Goal: Task Accomplishment & Management: Use online tool/utility

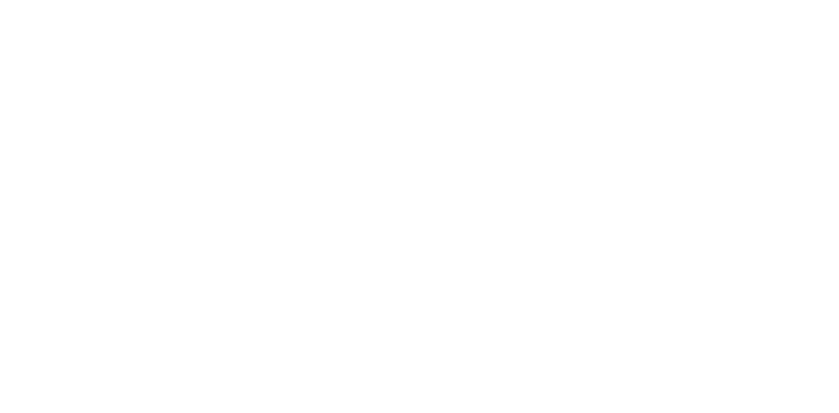
click at [141, 0] on html at bounding box center [419, 0] width 839 height 0
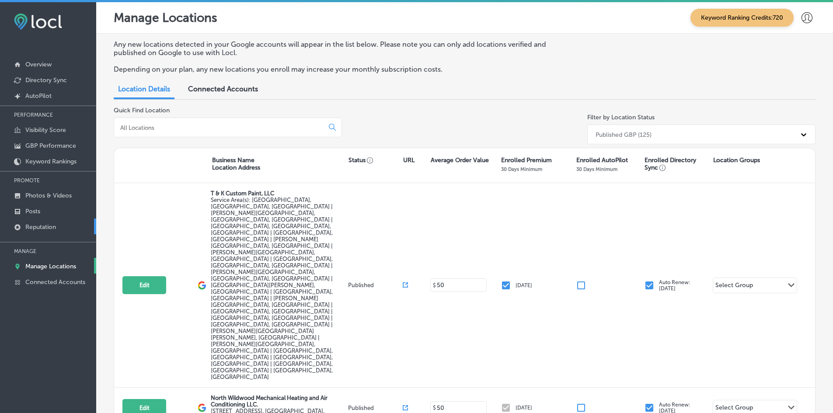
click at [59, 230] on link "Reputation" at bounding box center [48, 227] width 96 height 16
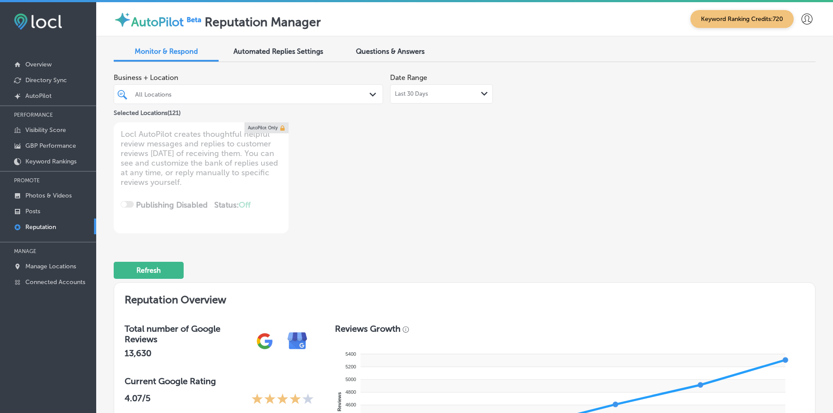
click at [335, 98] on div at bounding box center [236, 94] width 205 height 12
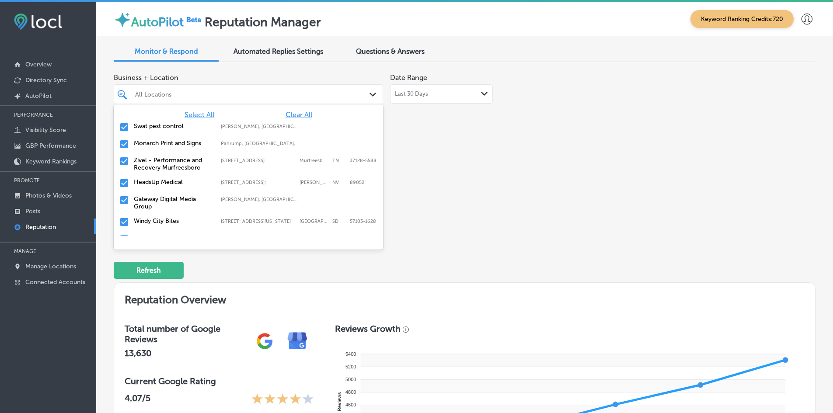
click at [301, 116] on span "Clear All" at bounding box center [298, 115] width 27 height 8
type textarea "x"
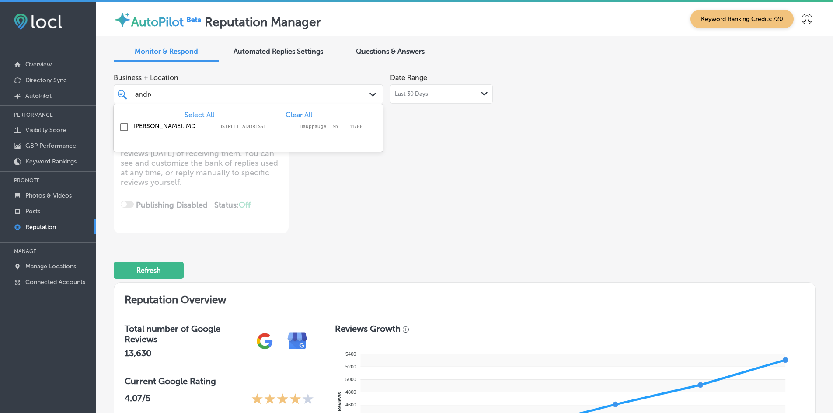
type input "[PERSON_NAME]"
click at [275, 126] on label "[STREET_ADDRESS]" at bounding box center [258, 127] width 74 height 6
type textarea "x"
type input "esmera"
click at [253, 122] on div "[PERSON_NAME] RDHAP [STREET_ADDRESS][GEOGRAPHIC_DATA][PERSON_NAME][PERSON_NAME]…" at bounding box center [231, 128] width 195 height 13
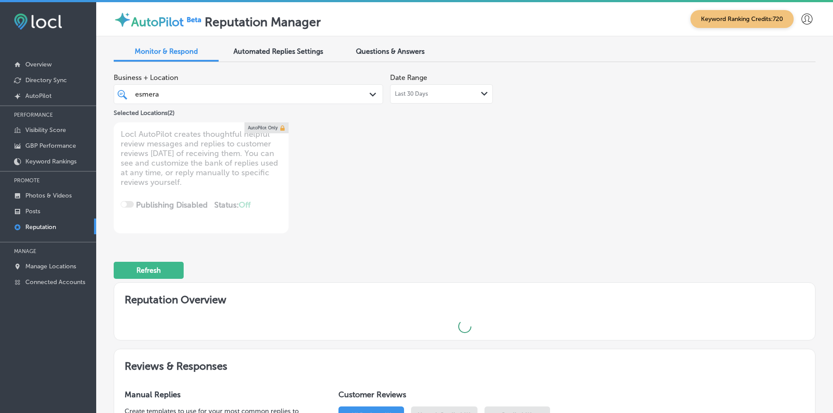
click at [191, 98] on div "esmera esmera" at bounding box center [236, 94] width 205 height 12
type textarea "x"
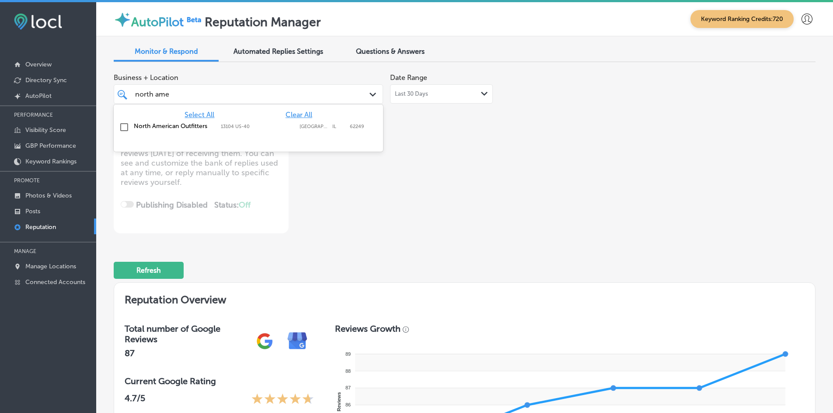
type input "[GEOGRAPHIC_DATA]"
click at [161, 121] on div "North American Outfitters 13104 US-[GEOGRAPHIC_DATA] 13104 US-[GEOGRAPHIC_DATA]" at bounding box center [248, 127] width 269 height 17
click at [180, 97] on div "[GEOGRAPHIC_DATA]" at bounding box center [236, 94] width 205 height 12
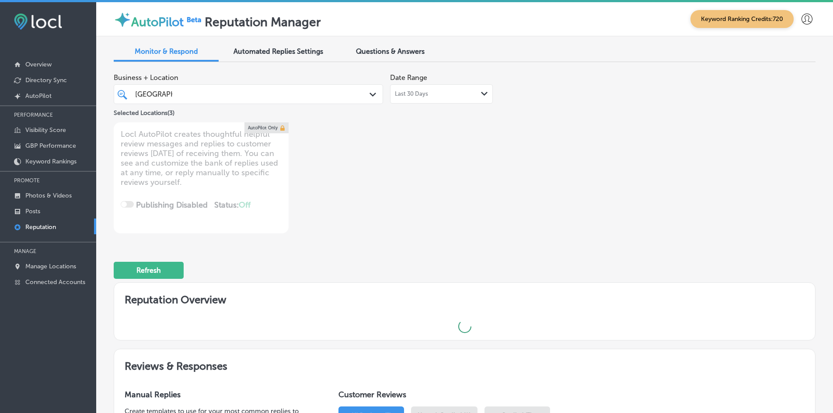
type textarea "x"
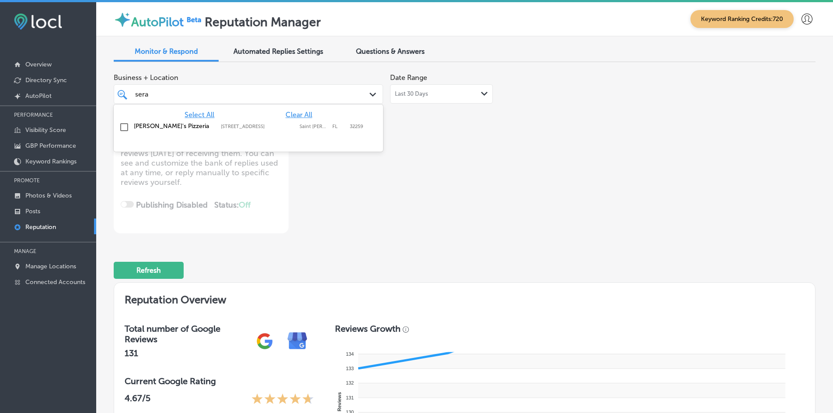
type input "seraf"
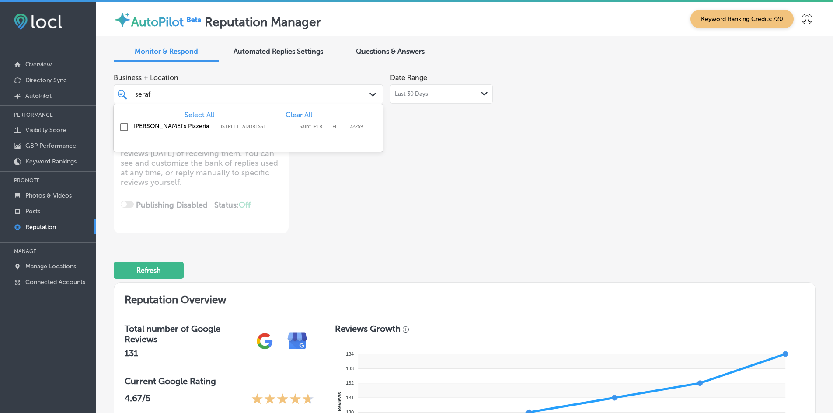
click at [146, 121] on div "[PERSON_NAME]'s Pizzeria [STREET_ADDRESS][PERSON_NAME] [STREET_ADDRESS][PERSON_…" at bounding box center [248, 128] width 262 height 14
type textarea "x"
type input "livesca"
click at [146, 121] on div "Livescan Fingerprinting of [PERSON_NAME] LLC [STREET_ADDRESS][GEOGRAPHIC_DATA][…" at bounding box center [248, 130] width 262 height 18
type textarea "x"
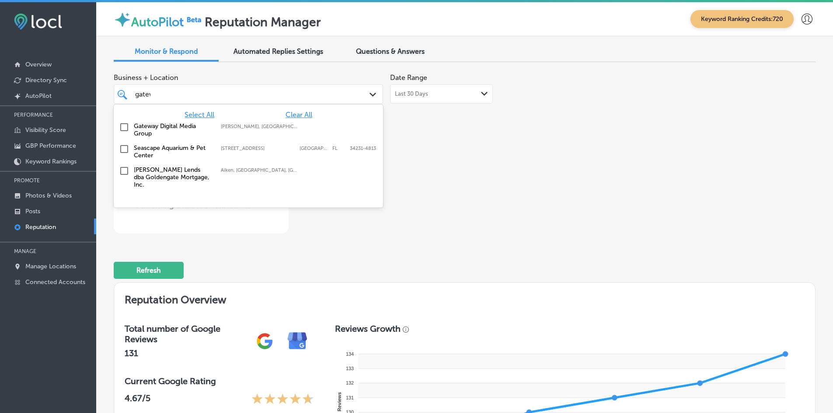
type input "gatewa"
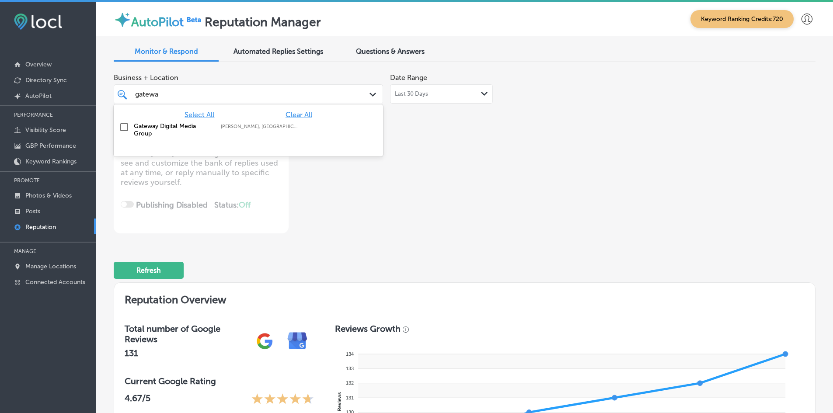
click at [146, 121] on div "Gateway Digital Media Group [GEOGRAPHIC_DATA], [GEOGRAPHIC_DATA], [GEOGRAPHIC_D…" at bounding box center [248, 130] width 262 height 18
type textarea "x"
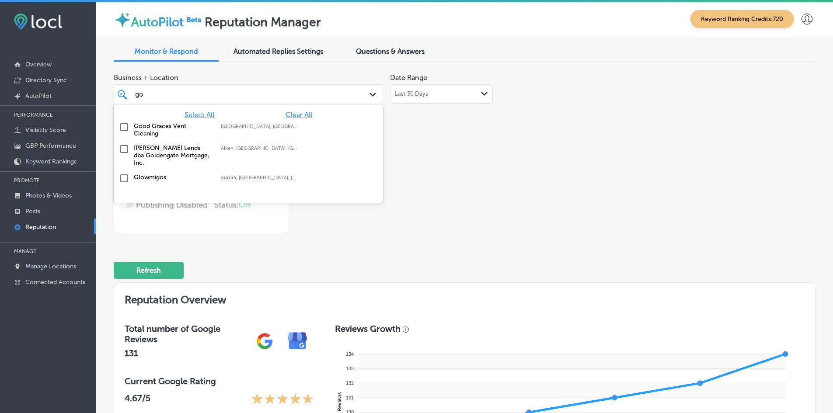
type input "g"
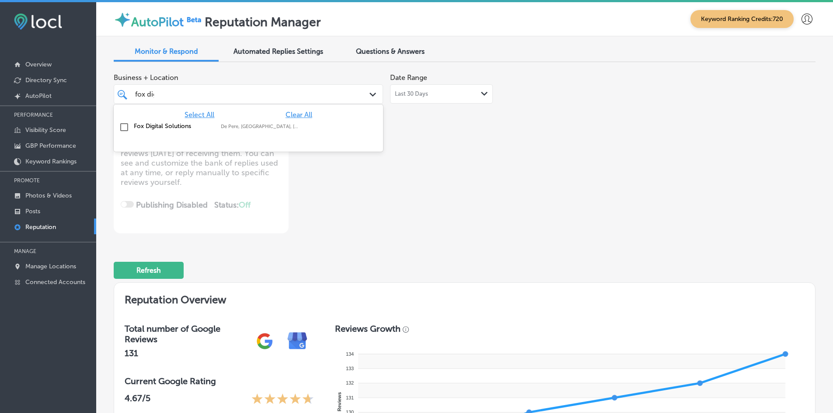
type input "fox digi"
click at [148, 121] on div "Fox Digital Solutions De Pere, [GEOGRAPHIC_DATA], [GEOGRAPHIC_DATA] | Menasha, …" at bounding box center [248, 128] width 262 height 14
type textarea "x"
type input "fox digi"
click at [451, 227] on div "Business + Location option focused, 7 of 122. 2 results available for search te…" at bounding box center [324, 151] width 421 height 164
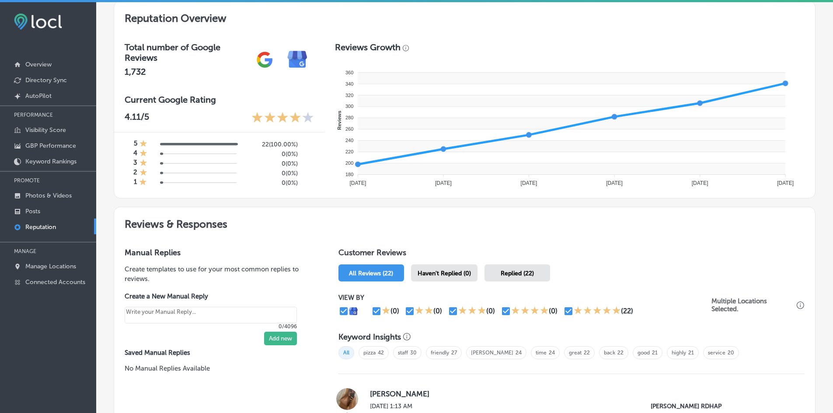
scroll to position [306, 0]
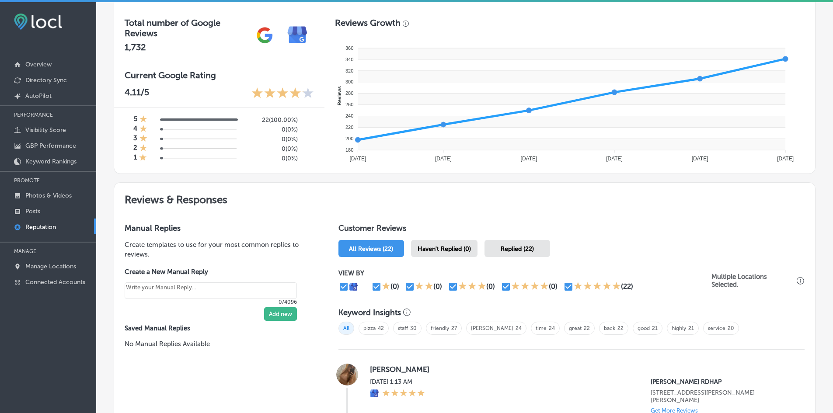
click at [451, 251] on span "Haven't Replied (0)" at bounding box center [443, 248] width 53 height 7
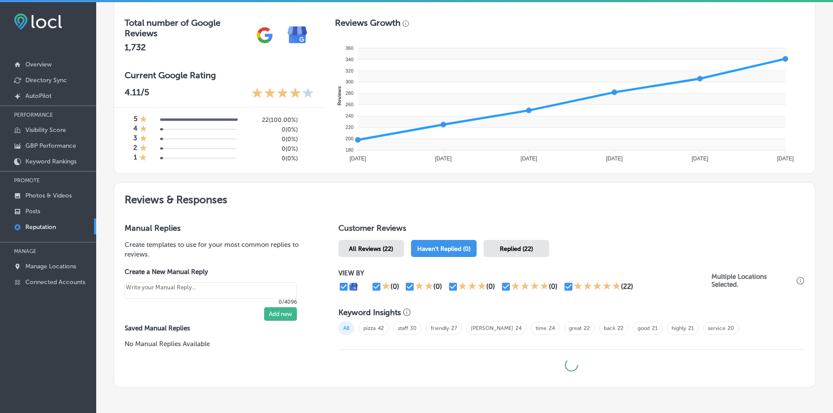
type textarea "x"
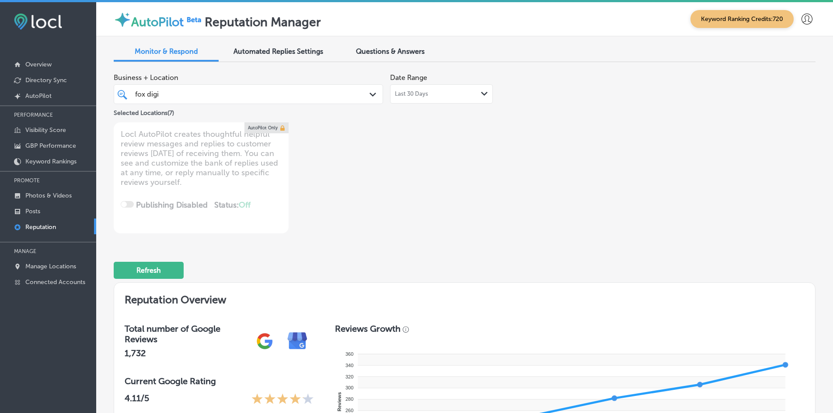
click at [403, 229] on div "Business + Location fox digi fox digi Path Created with Sketch. Selected Locati…" at bounding box center [324, 151] width 421 height 164
click at [328, 92] on div "fox digi fox digi" at bounding box center [236, 94] width 205 height 12
click at [391, 187] on div "Business + Location Selected Locations (7) Path Created with Sketch. Selected L…" at bounding box center [324, 151] width 421 height 164
click at [458, 195] on div "Business + Location Selected Locations (7) Path Created with Sketch. Selected L…" at bounding box center [324, 151] width 421 height 164
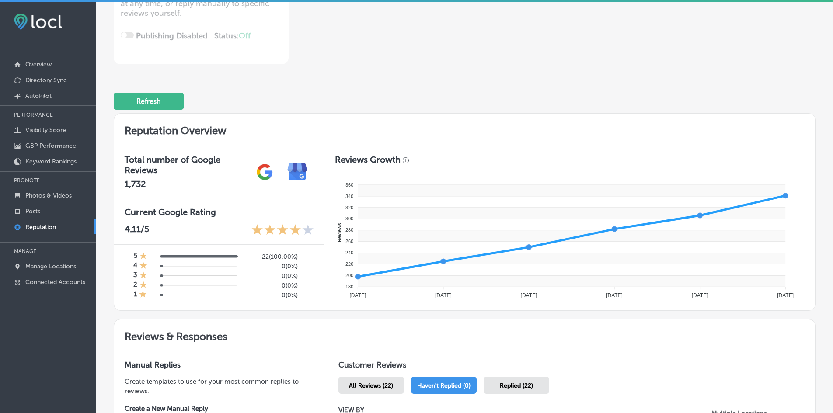
scroll to position [219, 0]
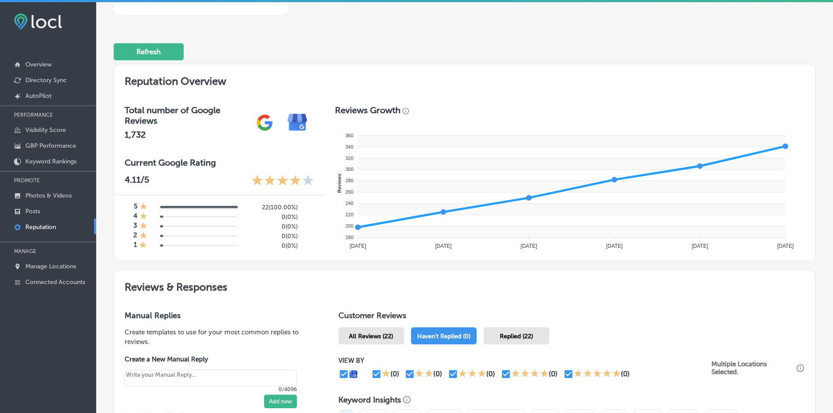
click at [350, 76] on h2 "Reputation Overview" at bounding box center [464, 79] width 701 height 30
click at [273, 98] on div "Total number of Google Reviews 1,732" at bounding box center [219, 120] width 210 height 52
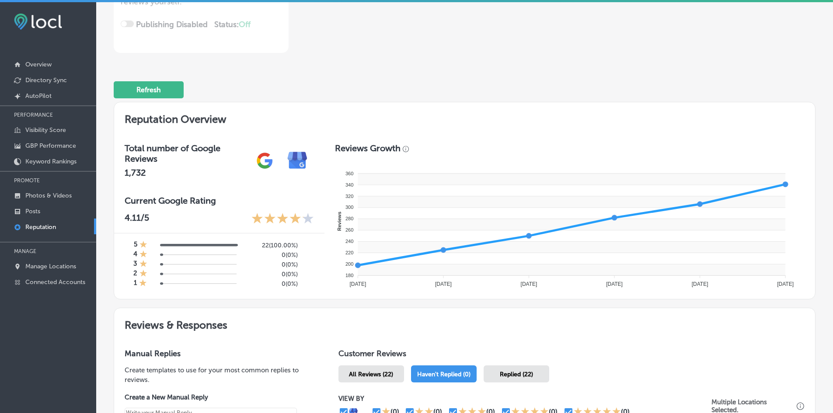
scroll to position [0, 0]
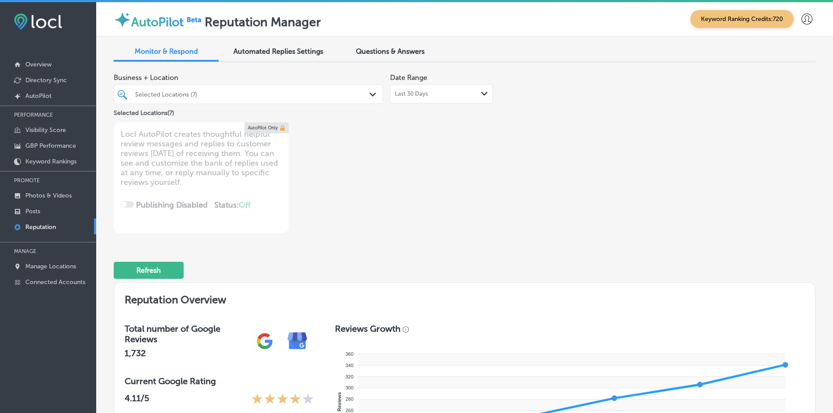
click at [365, 217] on div "Business + Location Selected Locations (7) Path Created with Sketch. Selected L…" at bounding box center [324, 151] width 421 height 164
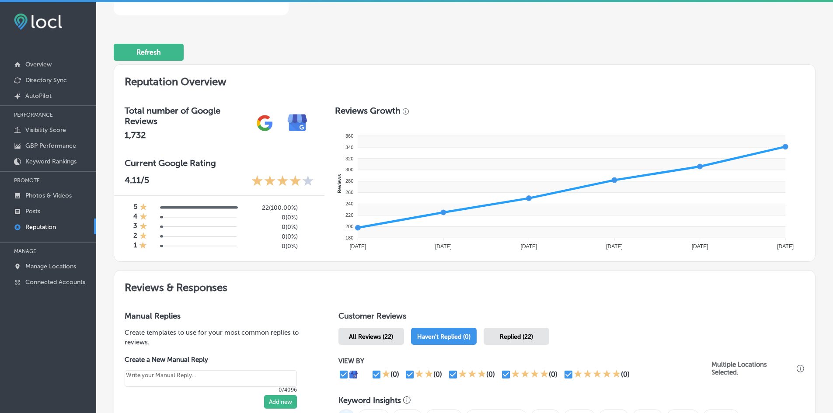
scroll to position [125, 0]
